Goal: Check status: Check status

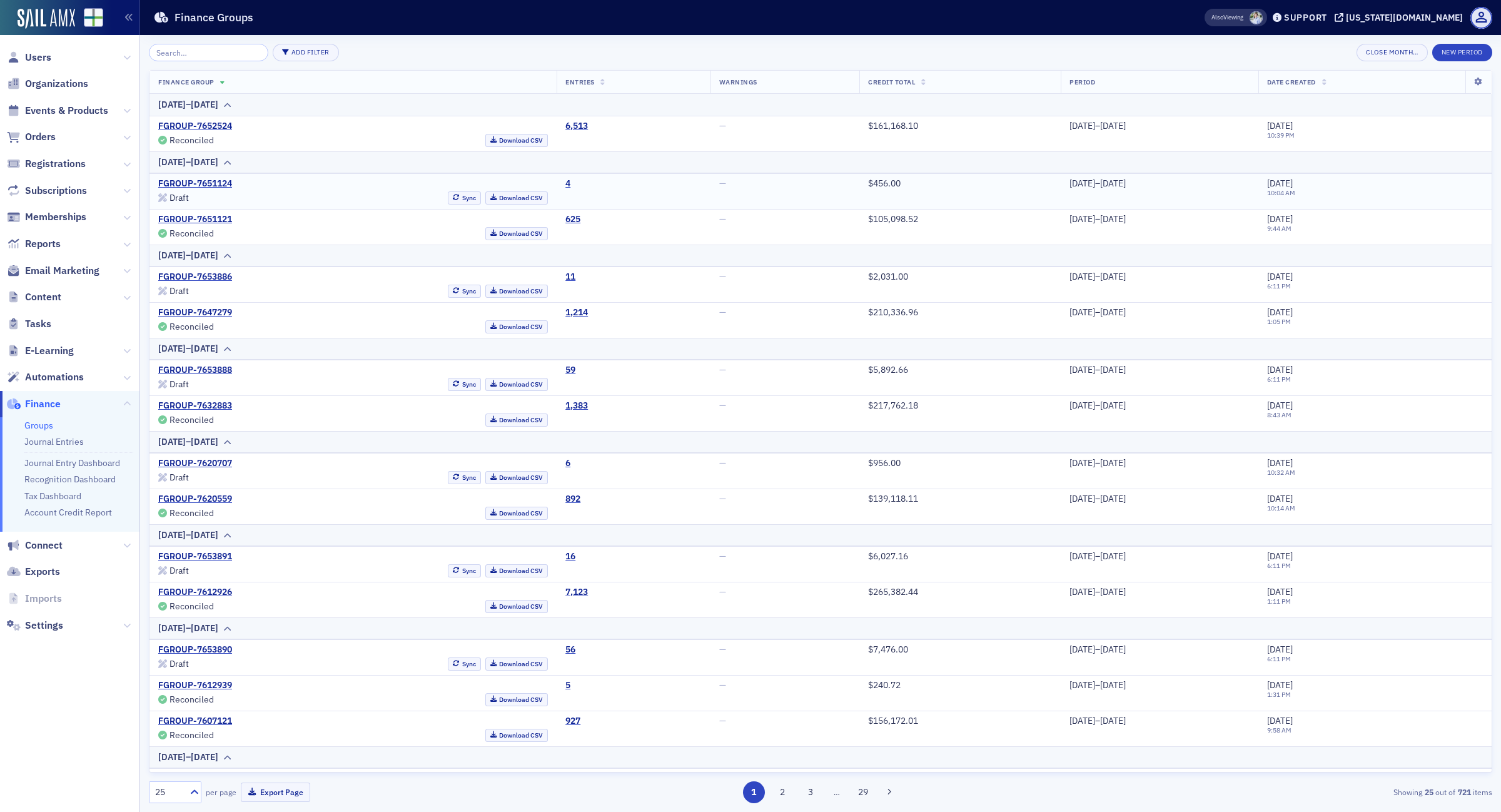
click at [219, 185] on link "FGROUP-7651124" at bounding box center [195, 184] width 74 height 11
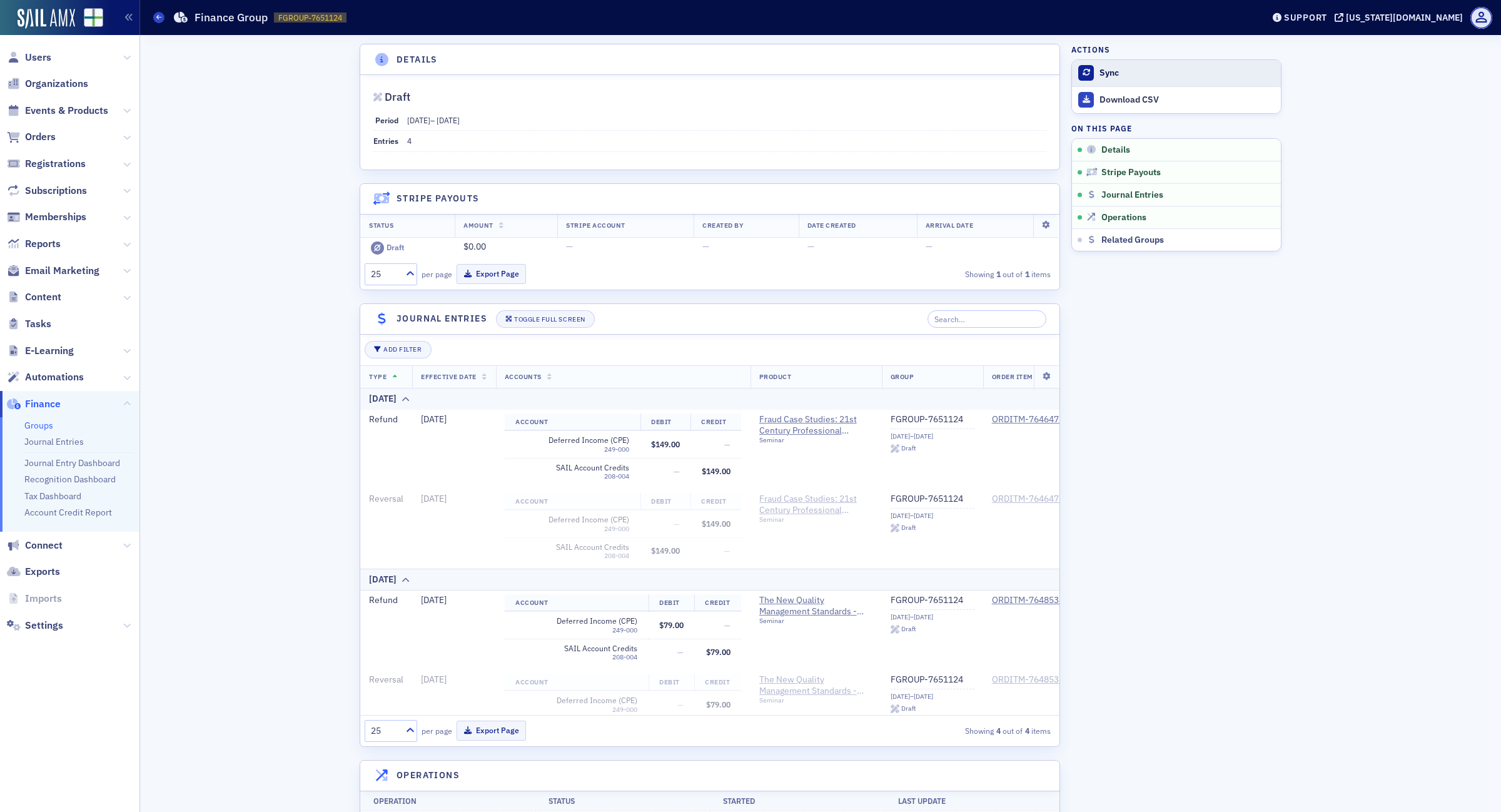
click at [1100, 73] on div "Sync" at bounding box center [1187, 73] width 175 height 11
click at [166, 17] on div "Groups Finance Group FGROUP-7651124 7651124" at bounding box center [698, 17] width 1091 height 23
click at [155, 15] on span at bounding box center [158, 17] width 11 height 11
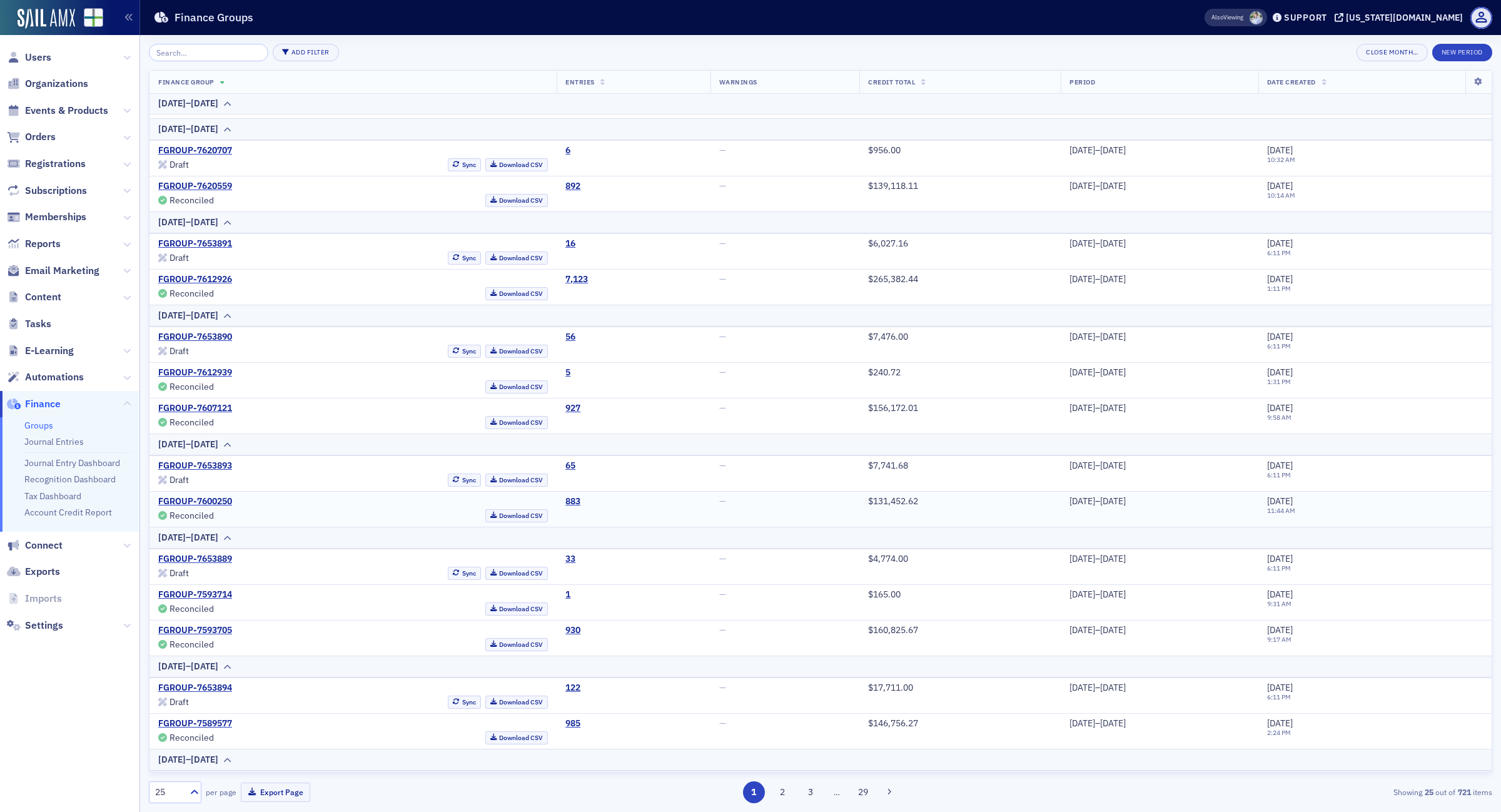
scroll to position [479, 0]
